Goal: Check status: Check status

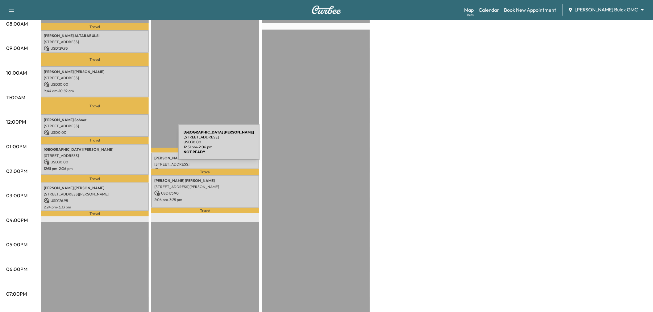
scroll to position [137, 0]
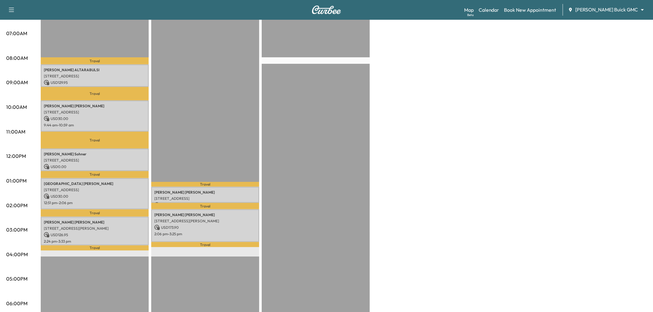
click at [469, 123] on div "Large Van Revenue $ 316.90 Work Time 327 mins Transit Time 143 mins Travel AYMA…" at bounding box center [344, 175] width 606 height 463
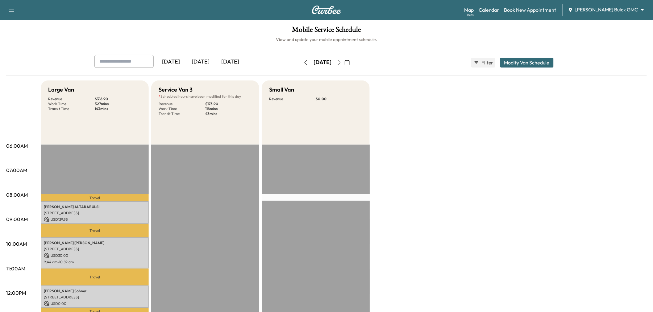
click at [194, 65] on div "[DATE]" at bounding box center [201, 62] width 30 height 14
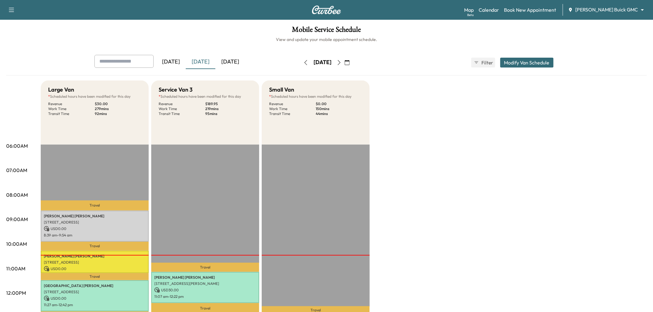
click at [342, 62] on icon "button" at bounding box center [339, 62] width 5 height 5
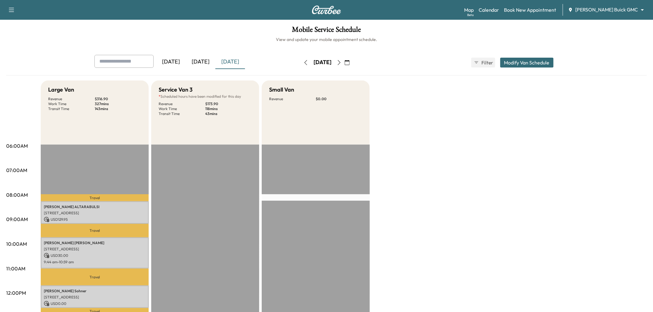
click at [342, 61] on icon "button" at bounding box center [339, 62] width 5 height 5
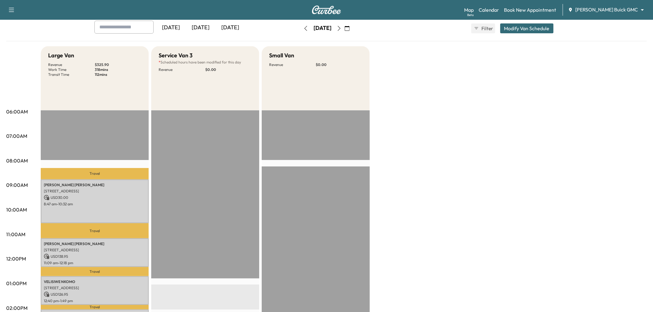
scroll to position [103, 0]
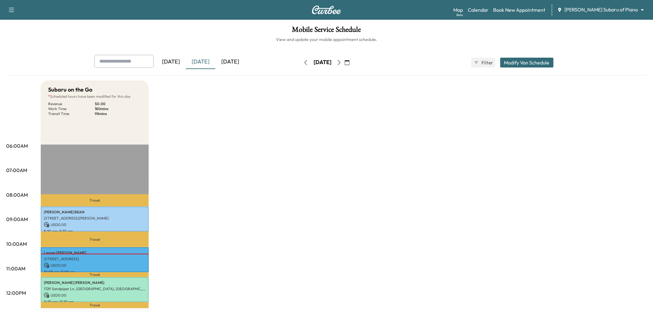
click at [230, 60] on div "[DATE]" at bounding box center [230, 62] width 30 height 14
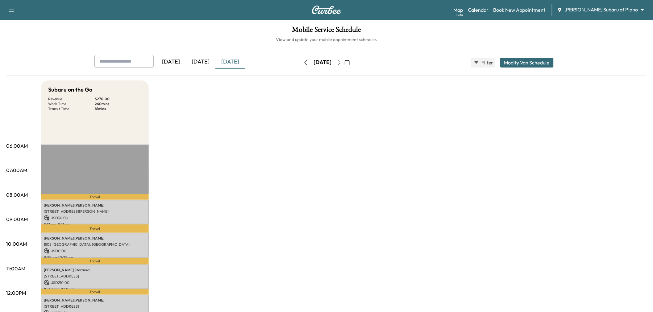
click at [342, 62] on icon "button" at bounding box center [339, 62] width 5 height 5
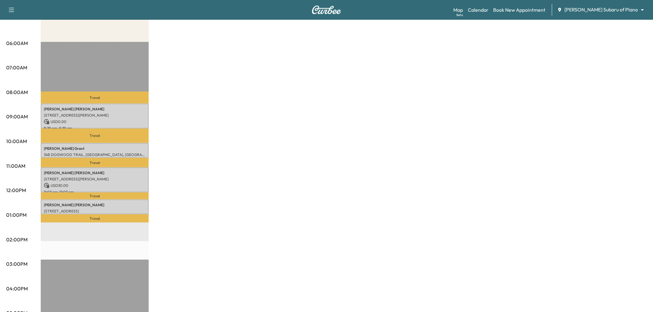
scroll to position [137, 0]
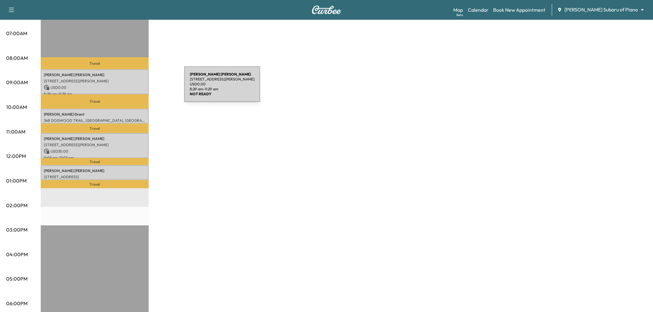
click at [135, 85] on p "USD 0.00" at bounding box center [95, 88] width 102 height 6
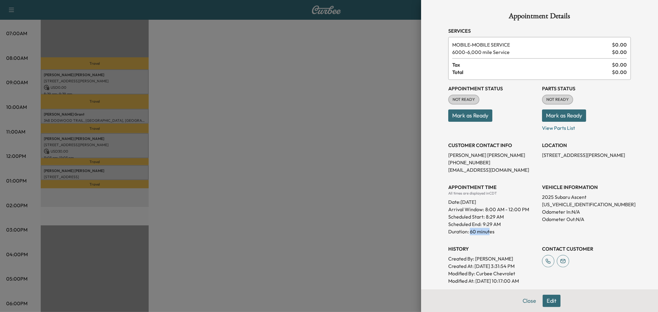
drag, startPoint x: 465, startPoint y: 230, endPoint x: 485, endPoint y: 230, distance: 20.1
click at [488, 233] on p "Duration: 60 minutes" at bounding box center [492, 231] width 89 height 7
click at [383, 198] on div at bounding box center [329, 156] width 658 height 312
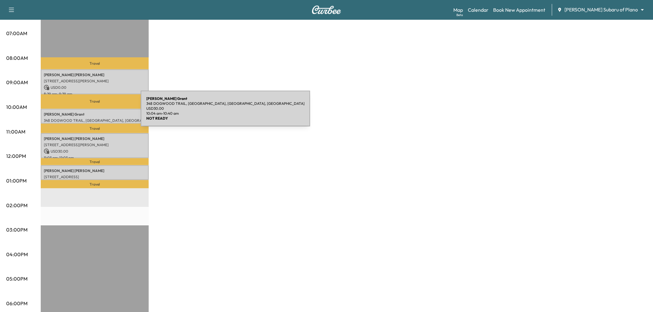
click at [94, 112] on p "Kimberly Grant" at bounding box center [95, 114] width 102 height 5
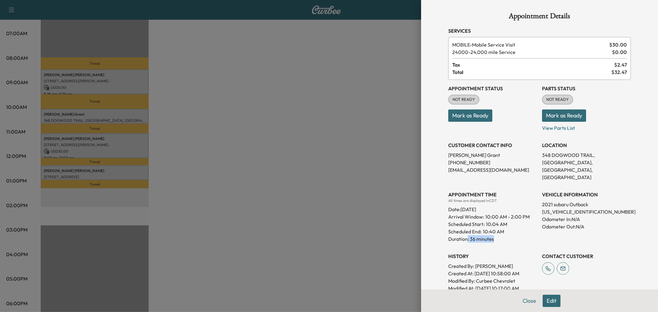
drag, startPoint x: 463, startPoint y: 232, endPoint x: 488, endPoint y: 235, distance: 25.5
click at [488, 235] on div "Appointment Status NOT READY Mark as Ready Parts Status NOT READY Mark as Ready…" at bounding box center [539, 186] width 183 height 212
drag, startPoint x: 469, startPoint y: 44, endPoint x: 526, endPoint y: 47, distance: 56.9
click at [526, 47] on span "MOBILE - Mobile Service Visit" at bounding box center [529, 44] width 155 height 7
click at [532, 46] on span "MOBILE - Mobile Service Visit" at bounding box center [529, 44] width 155 height 7
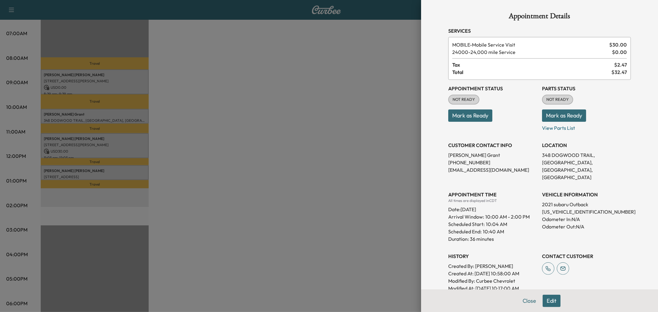
click at [316, 121] on div at bounding box center [329, 156] width 658 height 312
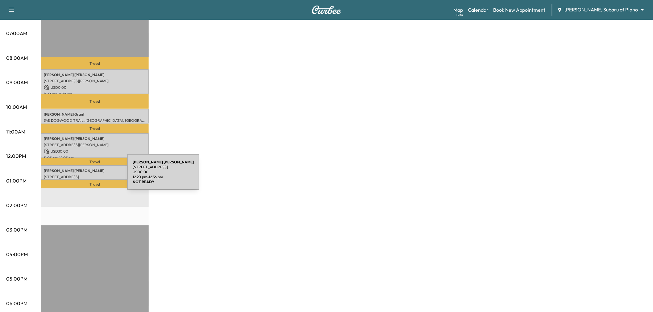
click at [81, 176] on p "631 Devonshire Dr, Richardson, TX 75080, USA" at bounding box center [95, 177] width 102 height 5
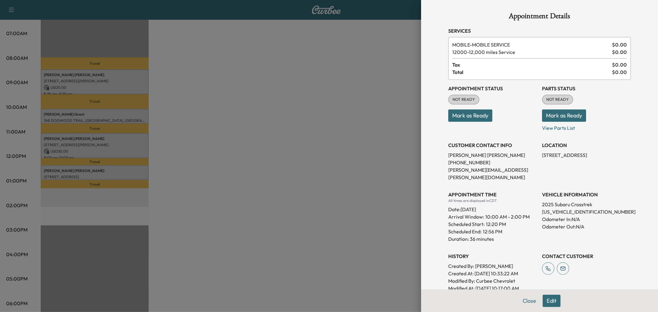
drag, startPoint x: 283, startPoint y: 200, endPoint x: 260, endPoint y: 198, distance: 22.9
click at [282, 200] on div at bounding box center [329, 156] width 658 height 312
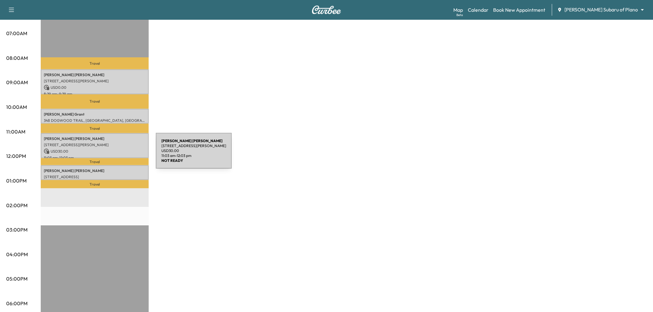
click at [99, 137] on p "Marlane Miller" at bounding box center [95, 138] width 102 height 5
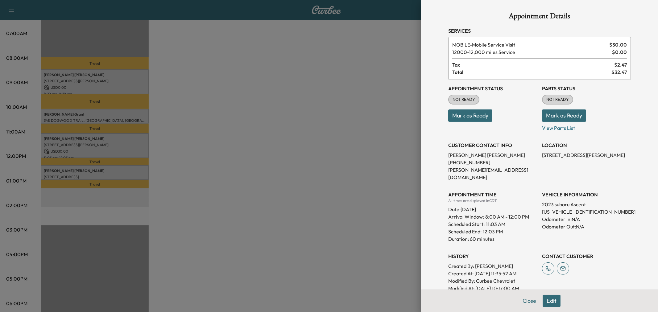
click at [291, 201] on div at bounding box center [329, 156] width 658 height 312
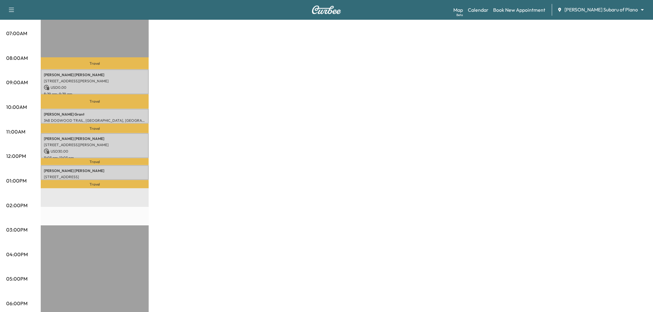
drag, startPoint x: 166, startPoint y: 162, endPoint x: 164, endPoint y: 165, distance: 3.4
click at [164, 163] on div "Subaru on the Go * Scheduled hours have been modified for this day Revenue $ 60…" at bounding box center [344, 175] width 606 height 463
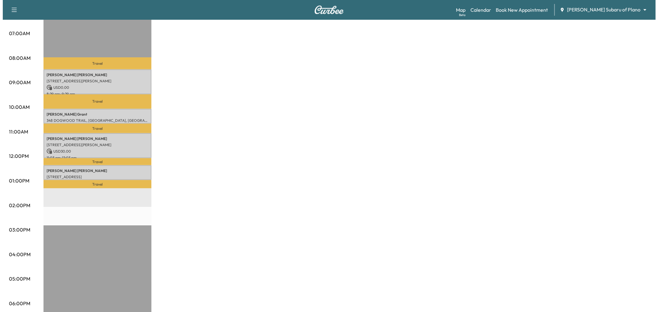
scroll to position [68, 0]
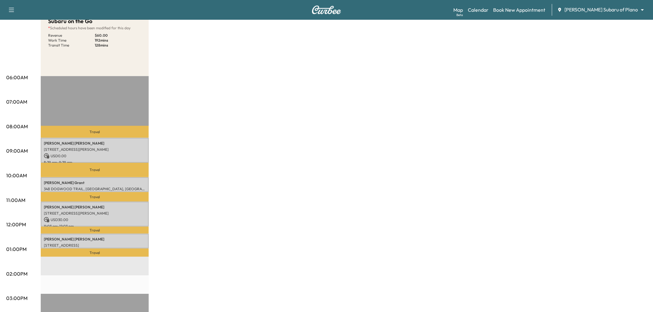
click at [479, 138] on div "Subaru on the Go * Scheduled hours have been modified for this day Revenue $ 60…" at bounding box center [344, 243] width 606 height 463
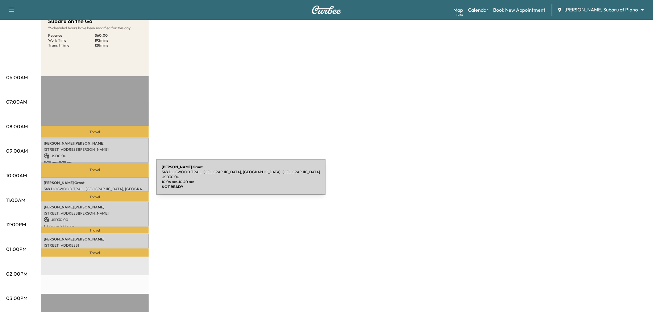
click at [110, 181] on p "Kimberly Grant" at bounding box center [95, 183] width 102 height 5
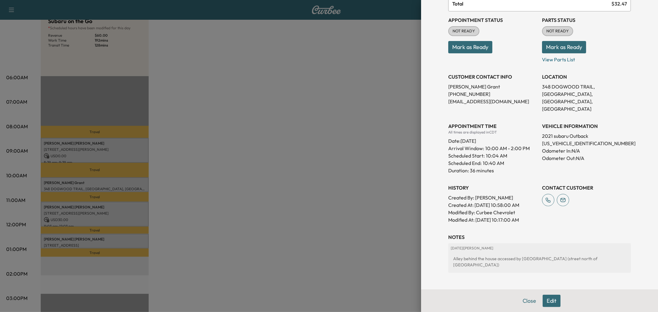
click at [492, 184] on h3 "History" at bounding box center [492, 187] width 89 height 7
click at [120, 234] on div at bounding box center [329, 156] width 658 height 312
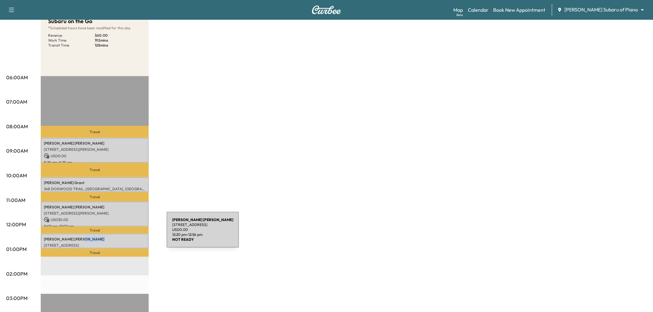
click at [120, 234] on div "Anna Fagan 631 Devonshire Dr, Richardson, TX 75080, USA USD 0.00 12:20 pm - 12:…" at bounding box center [95, 241] width 108 height 15
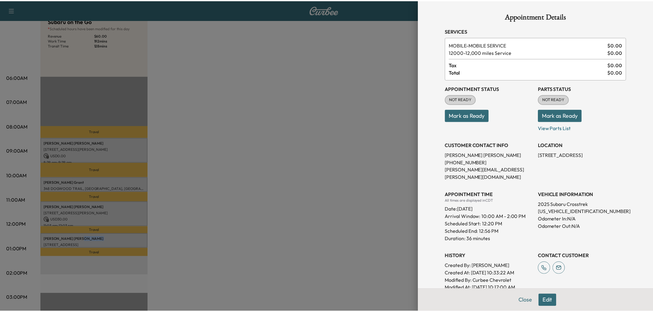
scroll to position [34, 0]
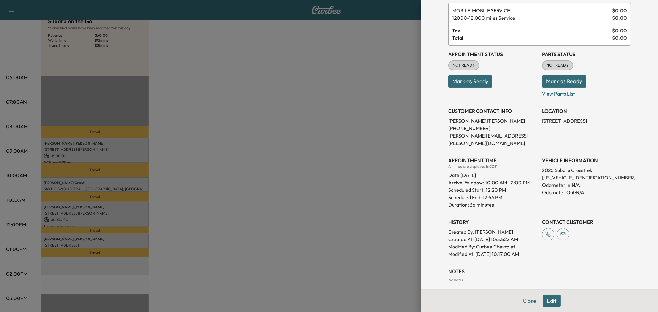
click at [489, 243] on p "Modified By : Curbee Chevrolet" at bounding box center [492, 246] width 89 height 7
click at [97, 232] on div at bounding box center [329, 156] width 658 height 312
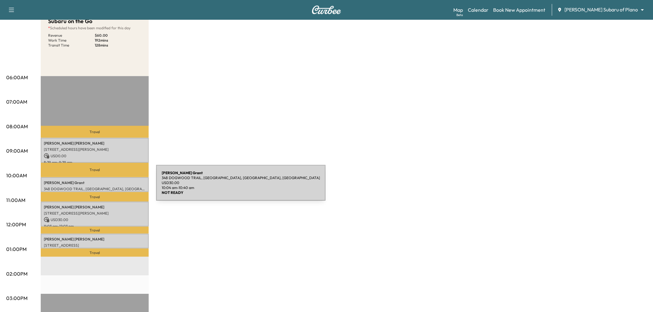
click at [110, 187] on p "348 DOGWOOD TRAIL, COPPELL, TX 75019, USA" at bounding box center [95, 189] width 102 height 5
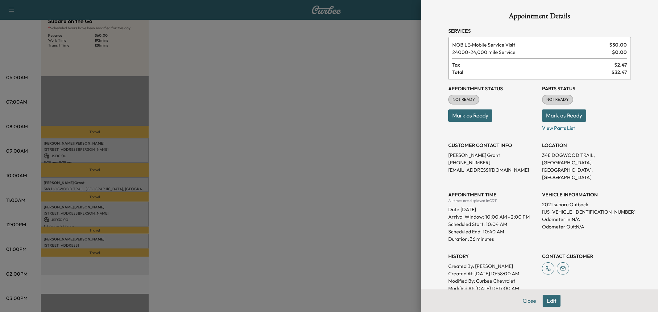
click at [490, 203] on div "Date: Thursday Oct. 9, 2025" at bounding box center [492, 208] width 89 height 10
click at [132, 182] on div at bounding box center [329, 156] width 658 height 312
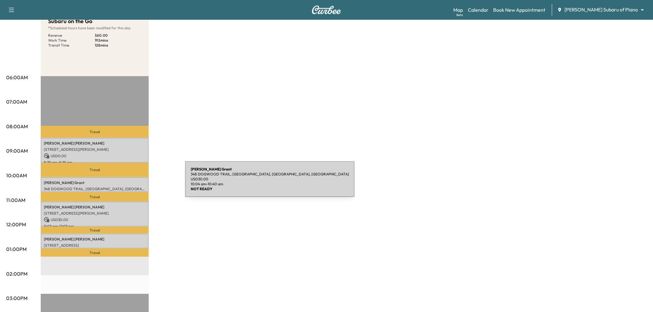
click at [139, 183] on p "Kimberly Grant" at bounding box center [95, 183] width 102 height 5
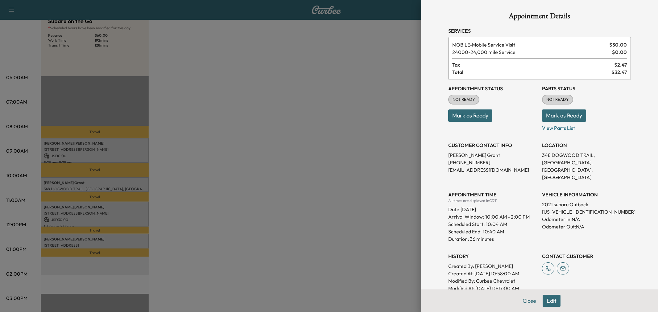
click at [316, 192] on div at bounding box center [329, 156] width 658 height 312
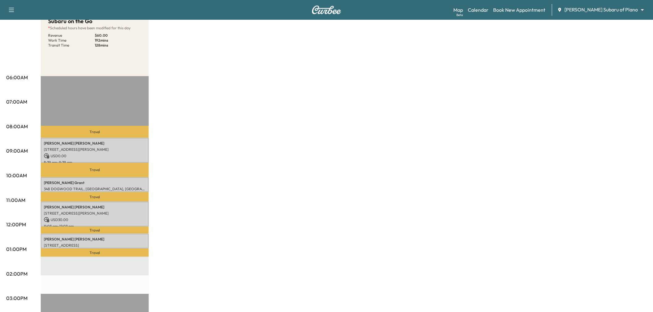
click at [252, 179] on div "Subaru on the Go * Scheduled hours have been modified for this day Revenue $ 60…" at bounding box center [344, 243] width 606 height 463
click at [249, 178] on div "Subaru on the Go * Scheduled hours have been modified for this day Revenue $ 60…" at bounding box center [344, 243] width 606 height 463
click at [201, 157] on div "Subaru on the Go * Scheduled hours have been modified for this day Revenue $ 60…" at bounding box center [344, 243] width 606 height 463
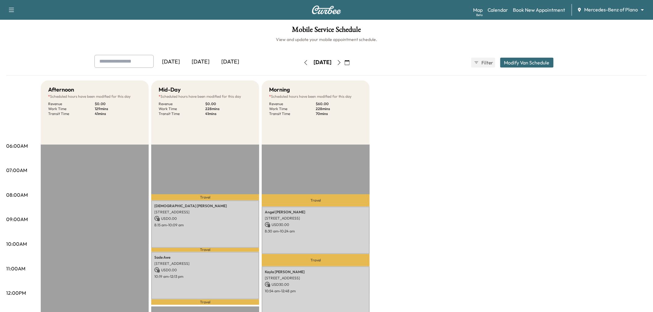
click at [342, 60] on icon "button" at bounding box center [339, 62] width 5 height 5
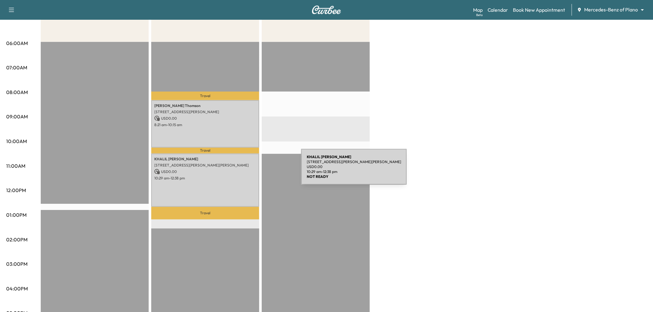
scroll to position [34, 0]
